Goal: Check status: Check status

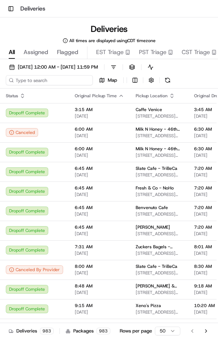
click at [57, 82] on input at bounding box center [49, 80] width 87 height 10
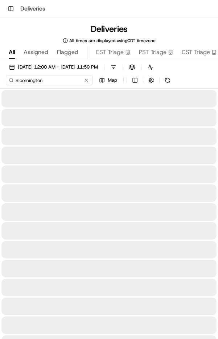
type input "Bloomington"
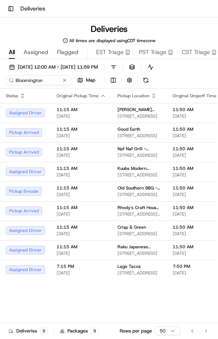
click at [151, 83] on button at bounding box center [146, 80] width 10 height 10
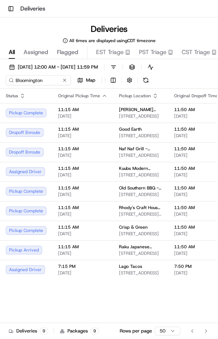
click at [148, 85] on button at bounding box center [146, 80] width 10 height 10
click at [74, 139] on span "[DATE]" at bounding box center [82, 136] width 49 height 6
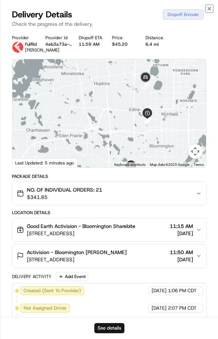
click at [209, 9] on icon "button" at bounding box center [209, 8] width 3 height 3
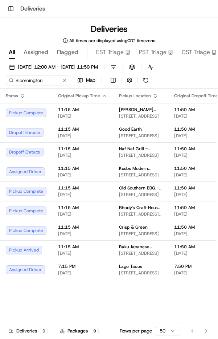
click at [92, 158] on div "11:15 AM [DATE]" at bounding box center [82, 152] width 49 height 12
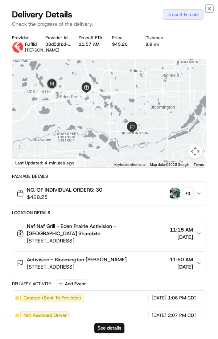
click at [208, 10] on icon "button" at bounding box center [209, 8] width 3 height 3
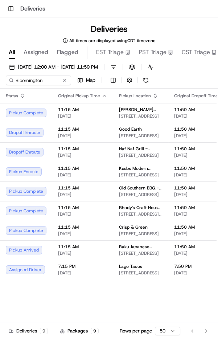
click at [147, 81] on button at bounding box center [146, 80] width 10 height 10
click at [146, 80] on button at bounding box center [146, 80] width 10 height 10
